Goal: Task Accomplishment & Management: Manage account settings

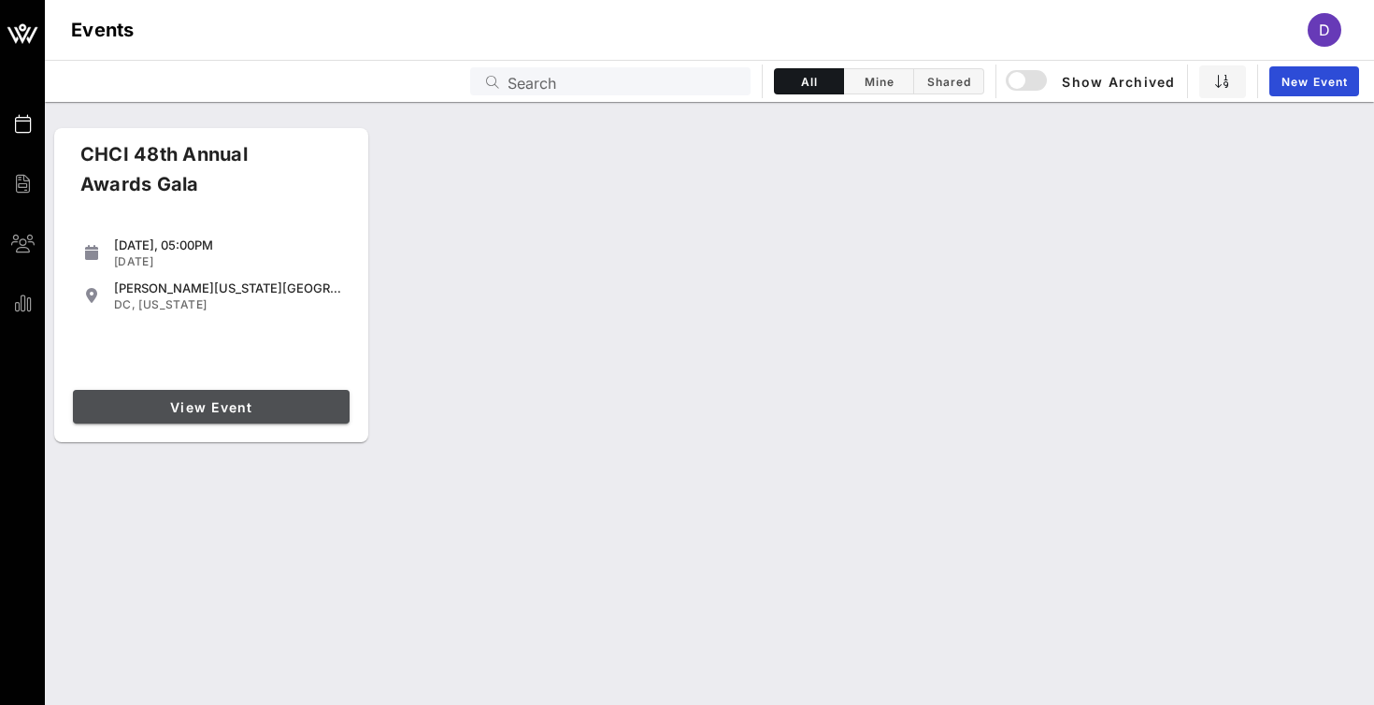
click at [202, 409] on span "View Event" at bounding box center [211, 407] width 262 height 16
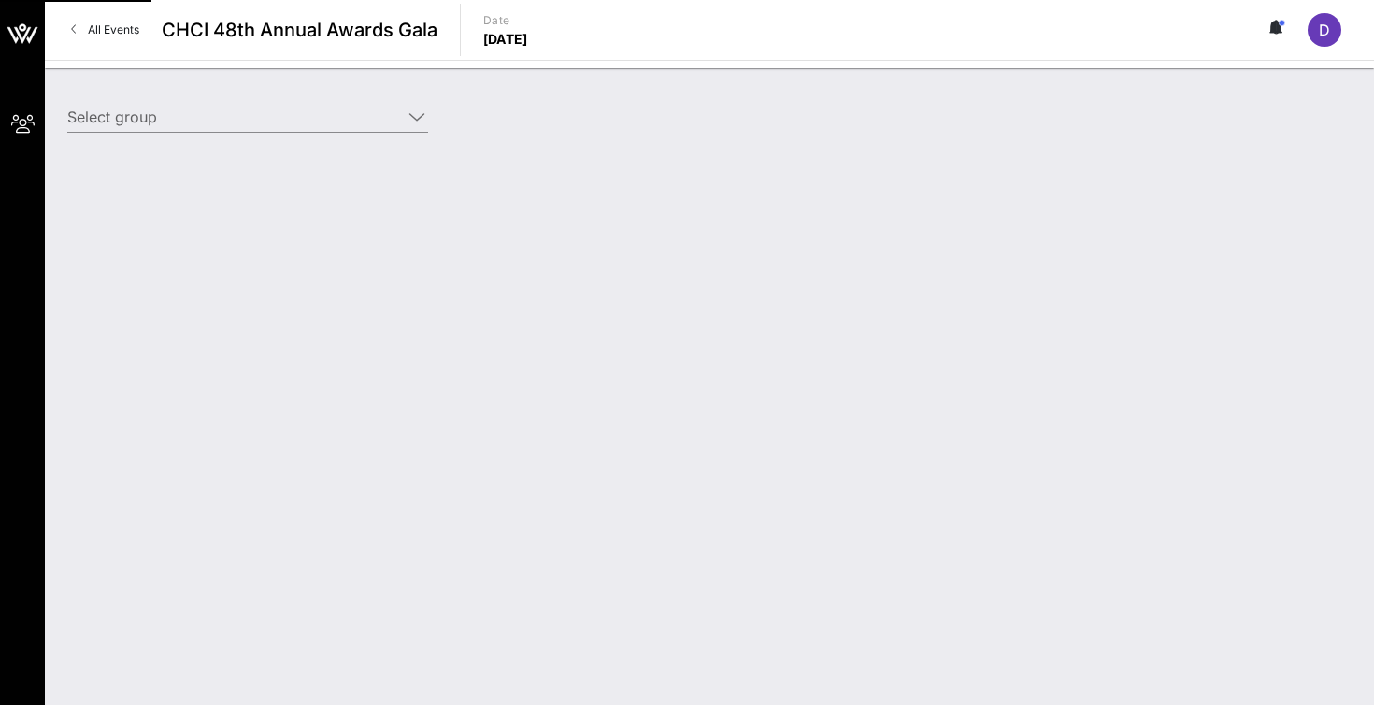
type input "Warner Bros. Discovery (Warner Bros. Discovery) [[PERSON_NAME], [PERSON_NAME][E…"
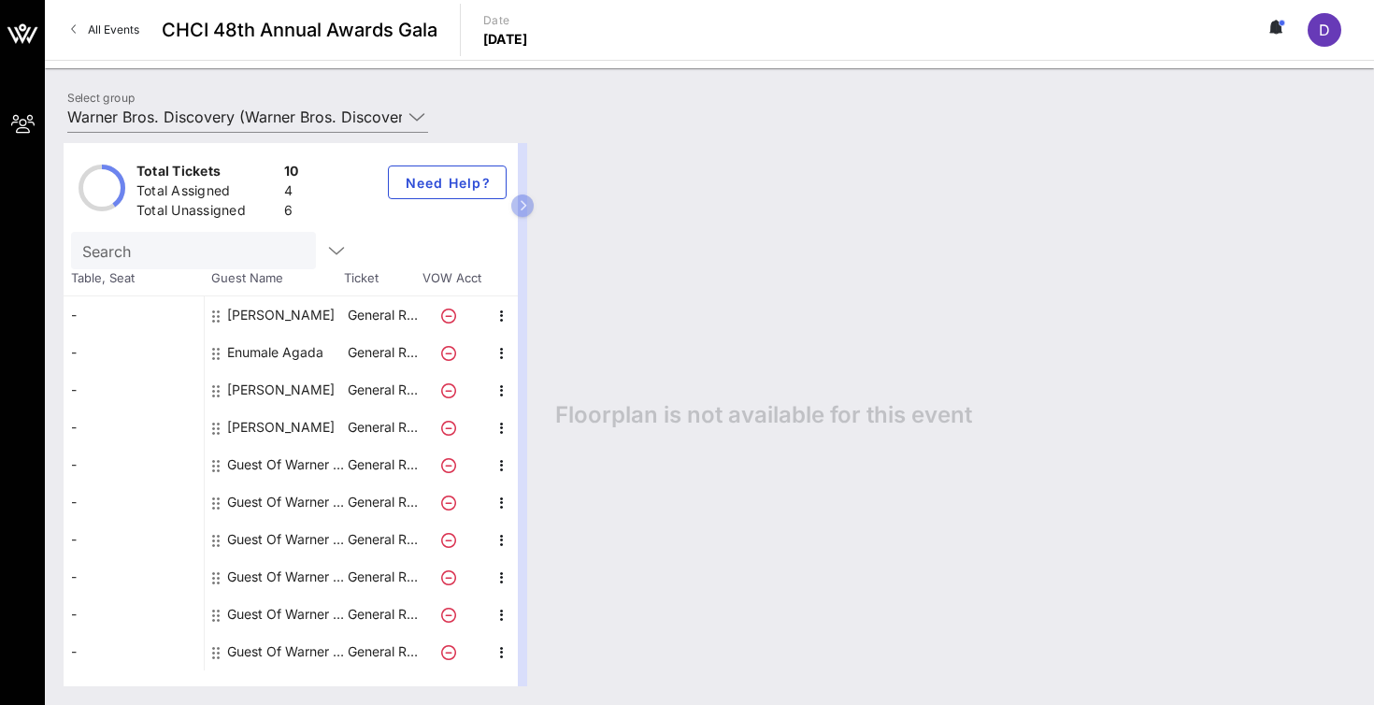
click at [1330, 36] on div "D" at bounding box center [1325, 30] width 34 height 34
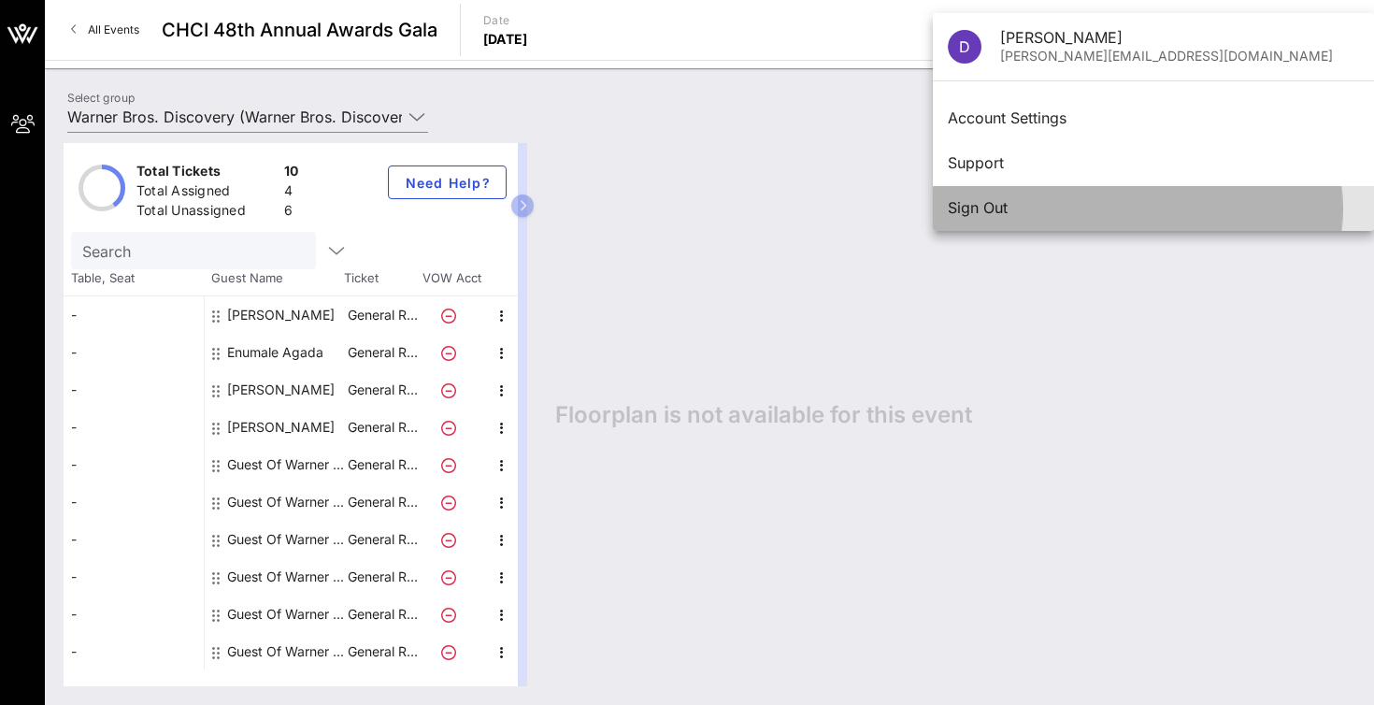
click at [979, 204] on div "Sign Out" at bounding box center [1153, 208] width 411 height 18
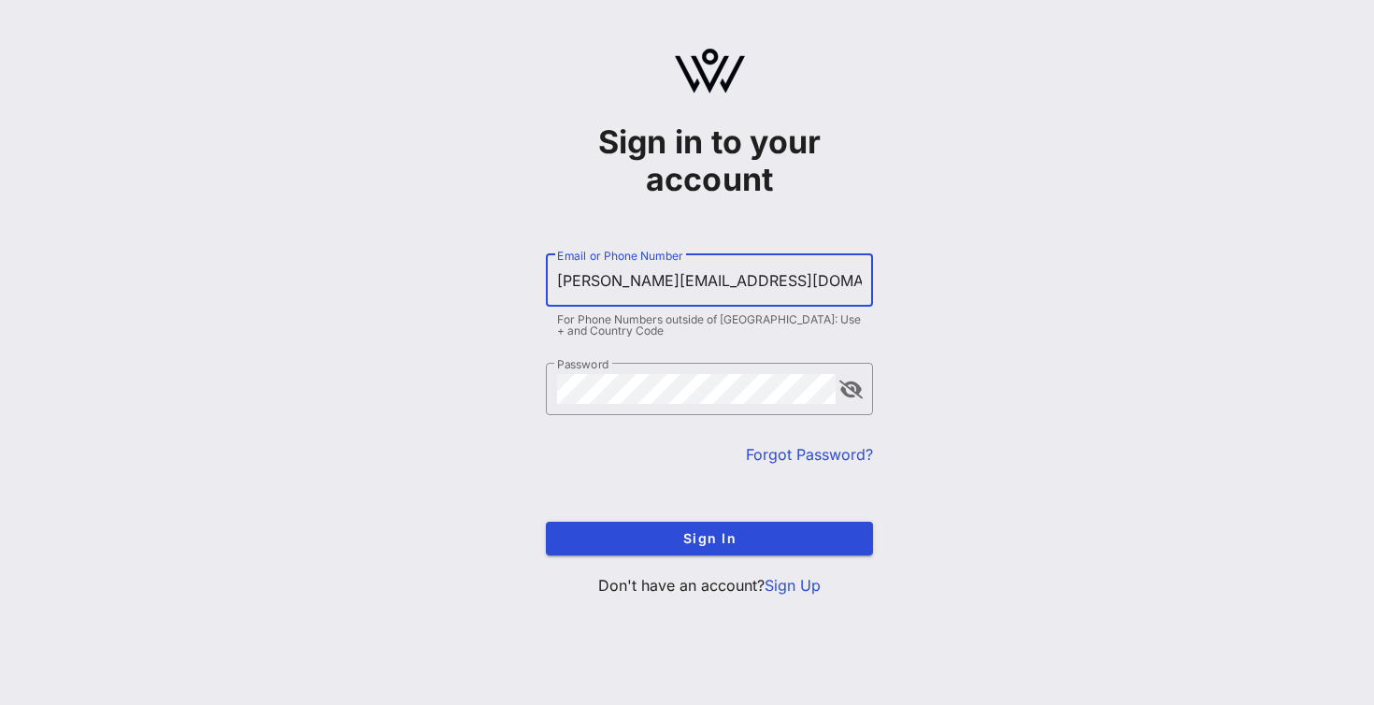
click at [708, 283] on input "[PERSON_NAME][EMAIL_ADDRESS][DOMAIN_NAME]" at bounding box center [709, 281] width 305 height 30
type input "[PERSON_NAME][EMAIL_ADDRESS][DOMAIN_NAME]"
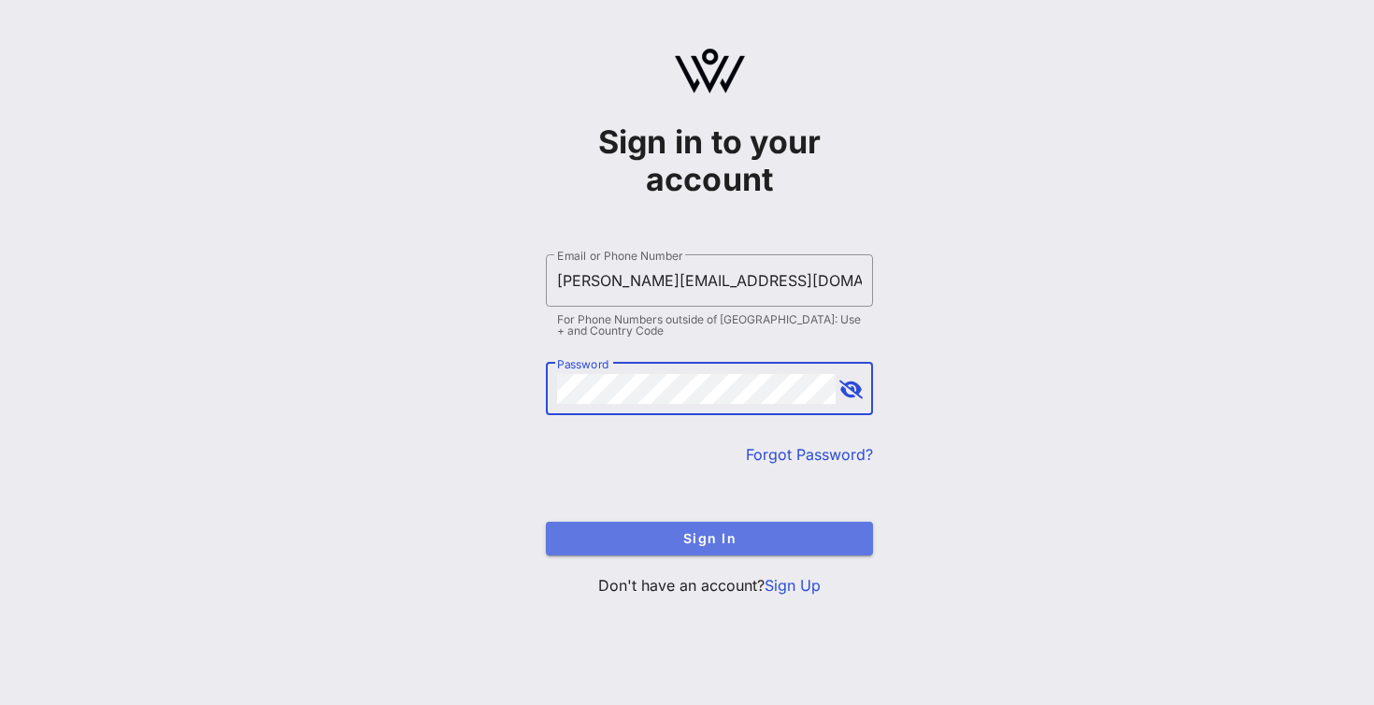
click at [692, 539] on span "Sign In" at bounding box center [709, 538] width 297 height 16
